Goal: Task Accomplishment & Management: Manage account settings

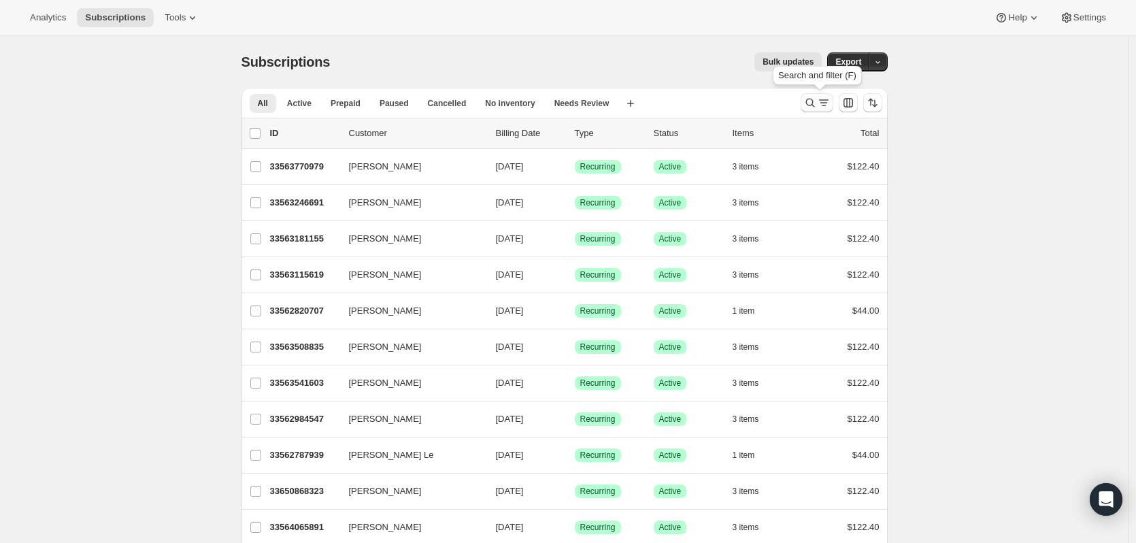
click at [817, 100] on icon "Search and filter results" at bounding box center [811, 103] width 14 height 14
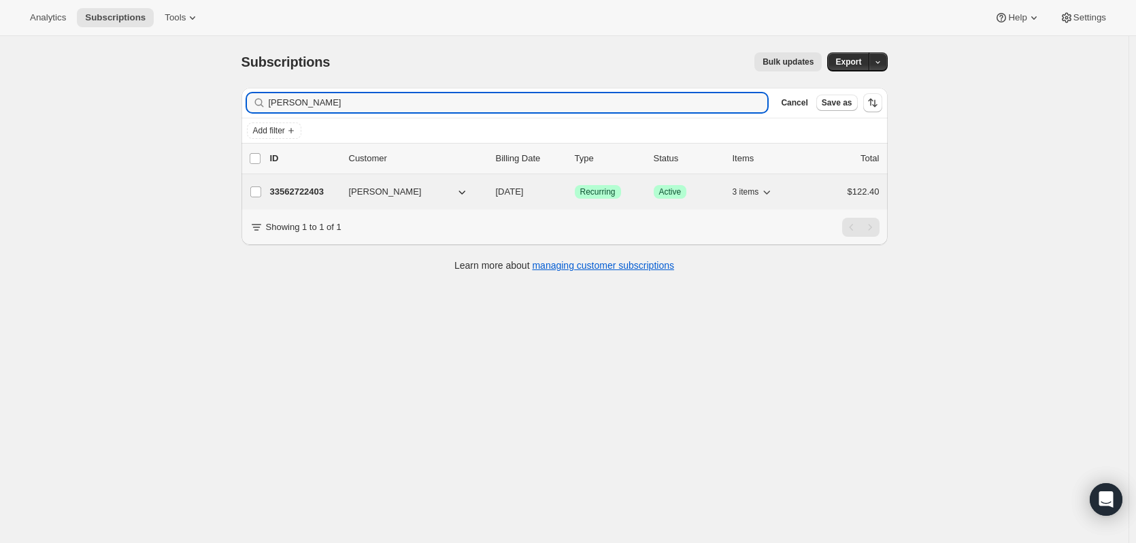
type input "Keith Barfoot"
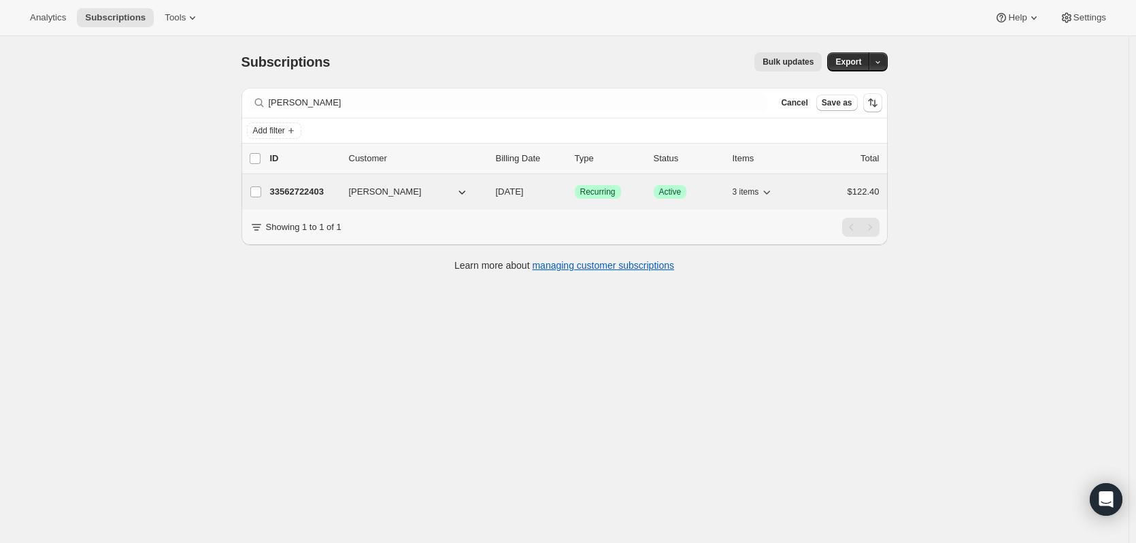
click at [316, 191] on p "33562722403" at bounding box center [304, 192] width 68 height 14
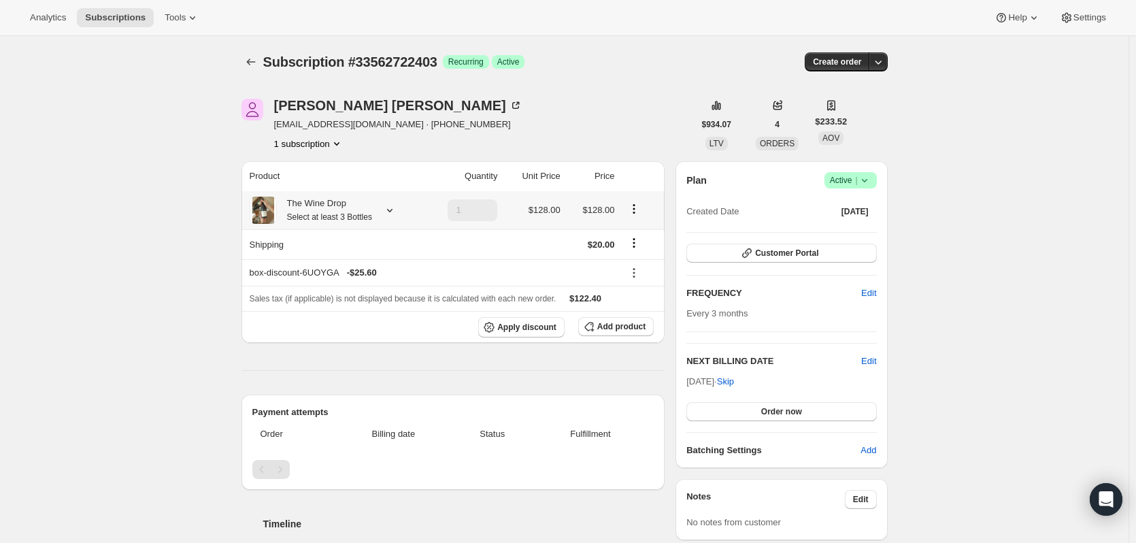
click at [397, 209] on icon at bounding box center [390, 210] width 14 height 14
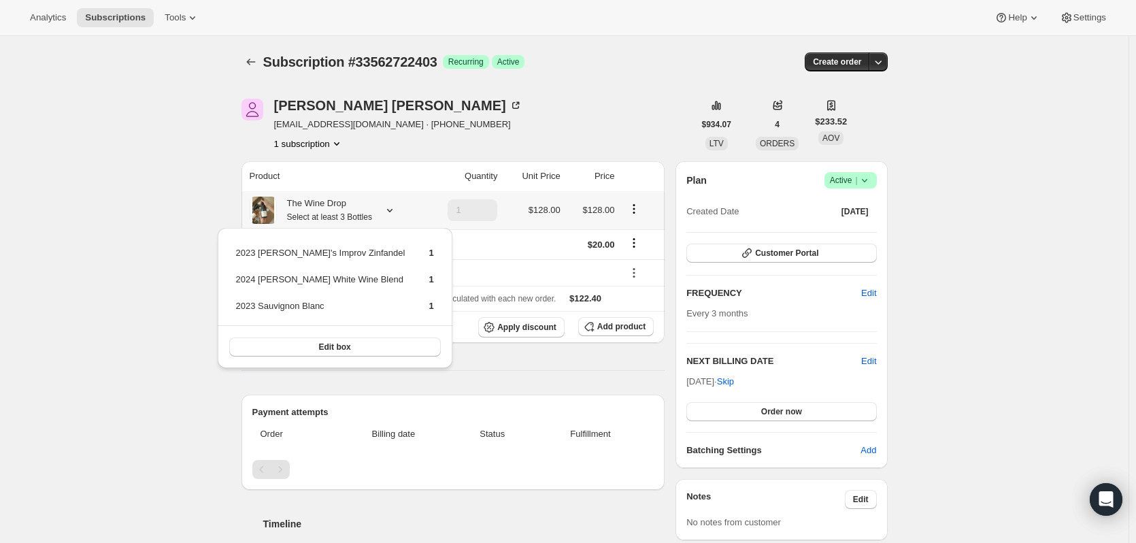
click at [397, 209] on icon at bounding box center [390, 210] width 14 height 14
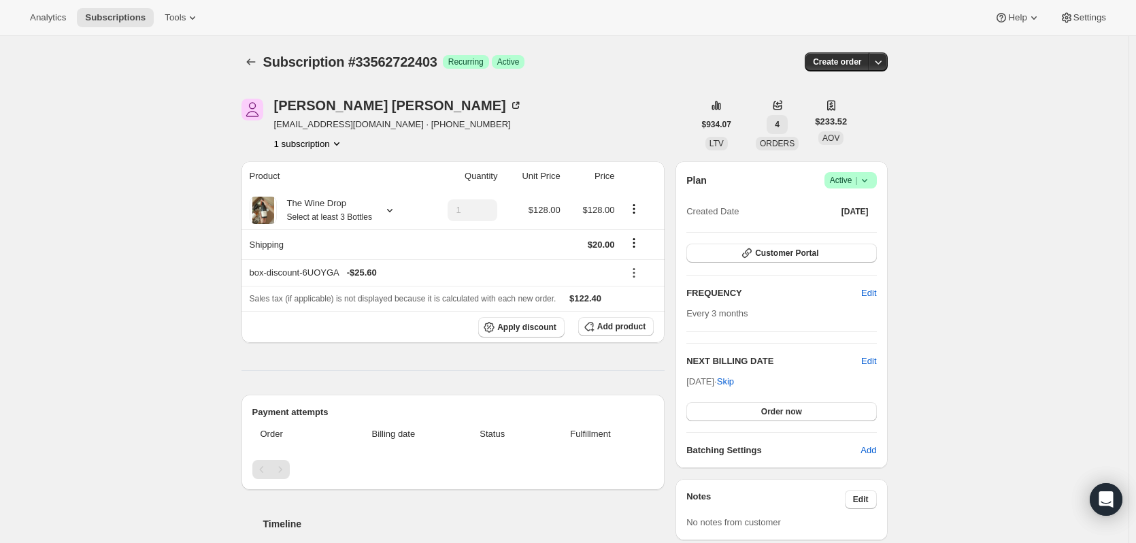
click at [780, 127] on button "4" at bounding box center [777, 124] width 21 height 19
click at [967, 138] on div "Subscription #33562722403. This page is ready Subscription #33562722403 Success…" at bounding box center [564, 445] width 1129 height 818
click at [727, 257] on button "Customer Portal" at bounding box center [782, 253] width 190 height 19
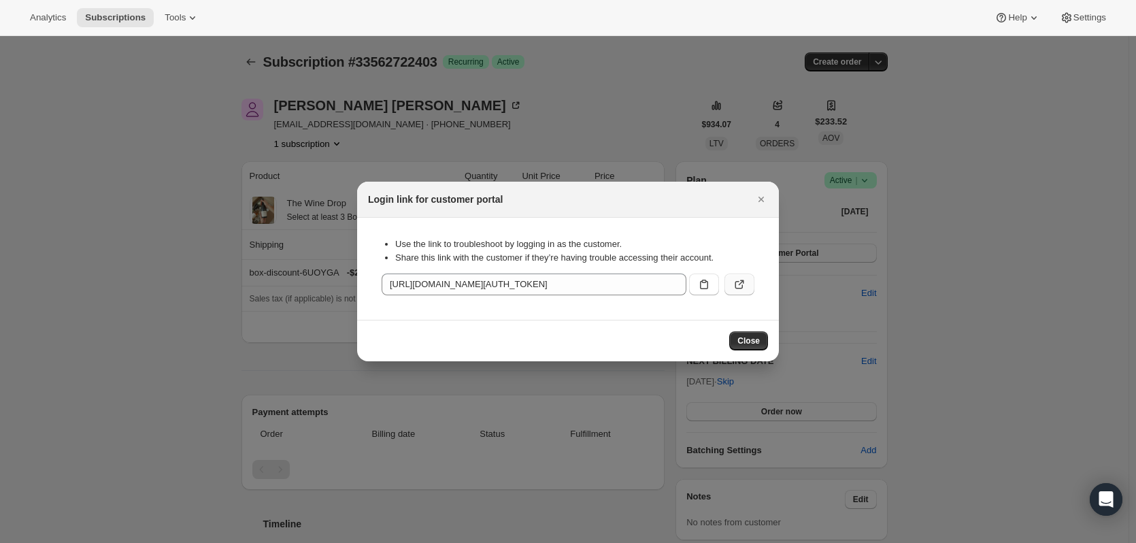
click at [732, 290] on button ":rcd:" at bounding box center [740, 285] width 30 height 22
click at [765, 199] on icon "Close" at bounding box center [762, 200] width 14 height 14
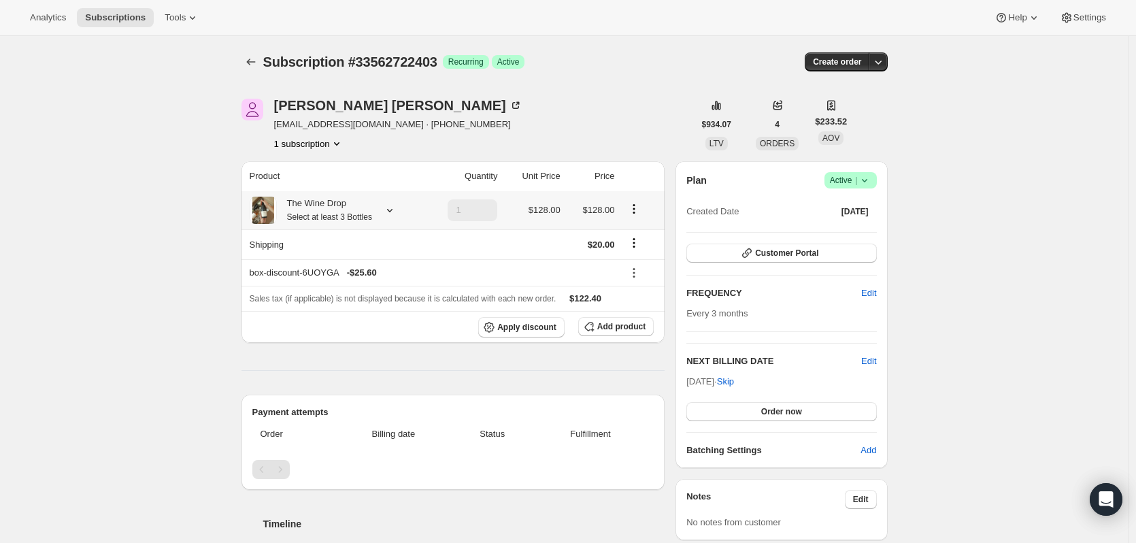
click at [408, 212] on div "The Wine Drop Select at least 3 Bottles" at bounding box center [335, 210] width 170 height 27
click at [397, 212] on icon at bounding box center [390, 210] width 14 height 14
click at [378, 348] on button "Edit box" at bounding box center [335, 346] width 212 height 19
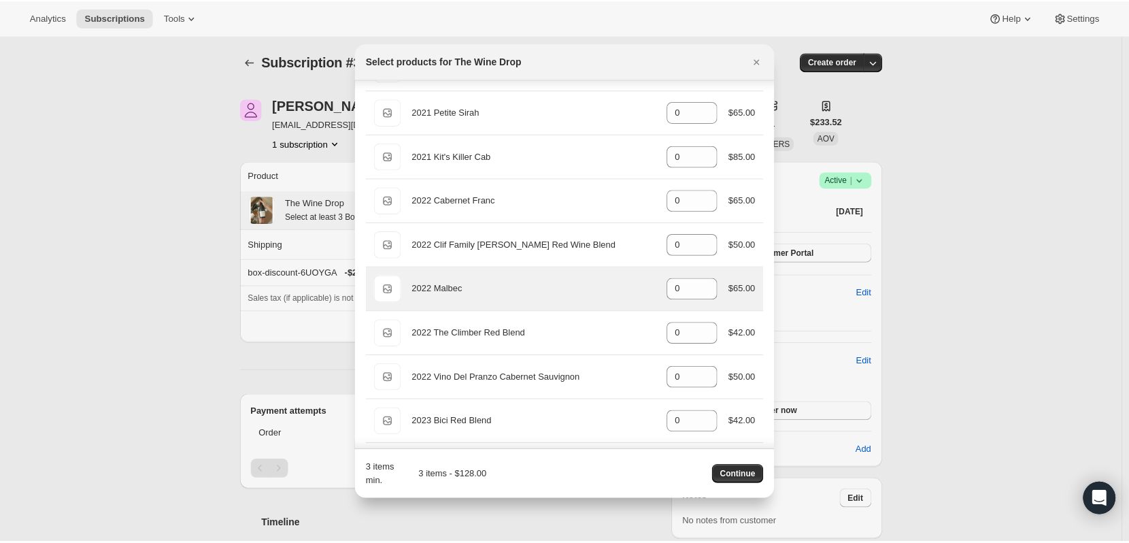
scroll to position [710, 0]
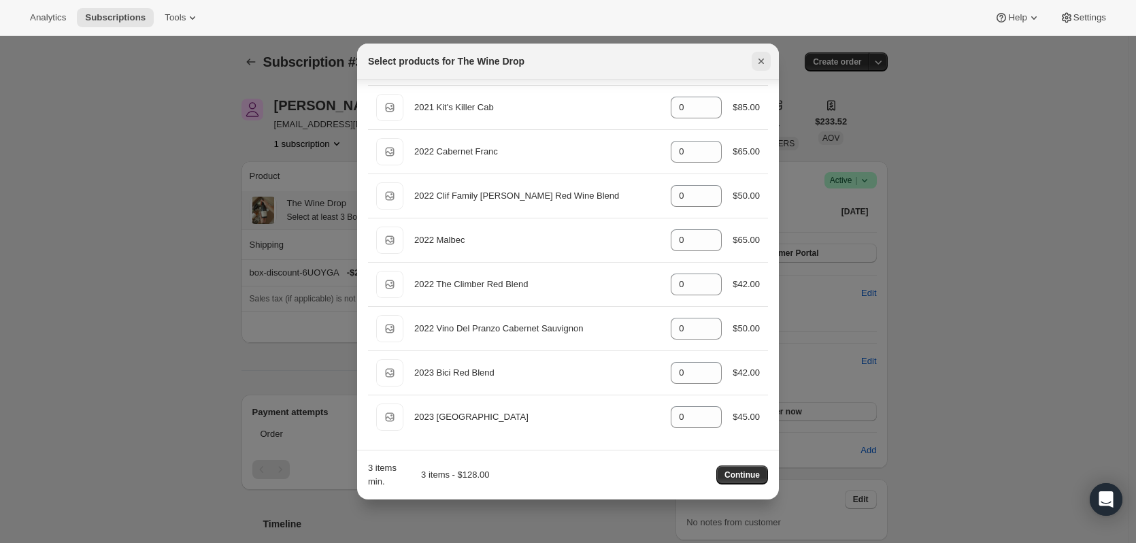
click at [752, 61] on button "Close" at bounding box center [761, 61] width 19 height 19
